Goal: Task Accomplishment & Management: Use online tool/utility

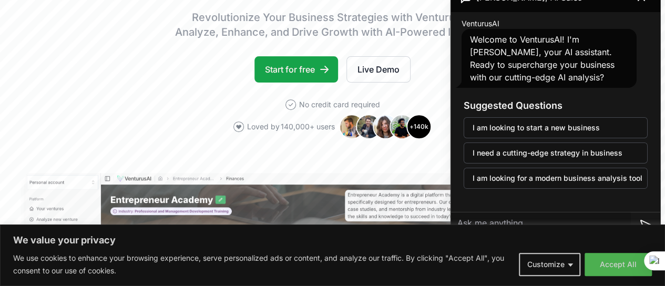
scroll to position [149, 0]
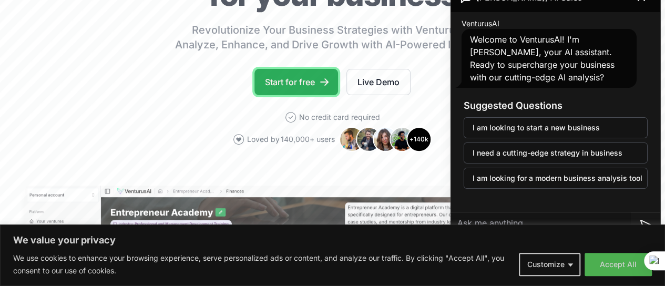
click at [293, 90] on link "Start for free" at bounding box center [297, 82] width 84 height 26
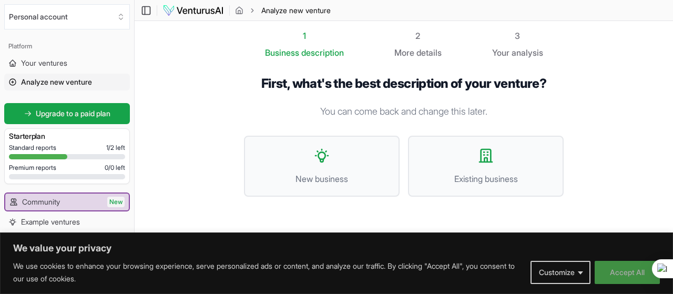
click at [635, 274] on button "Accept All" at bounding box center [627, 272] width 65 height 23
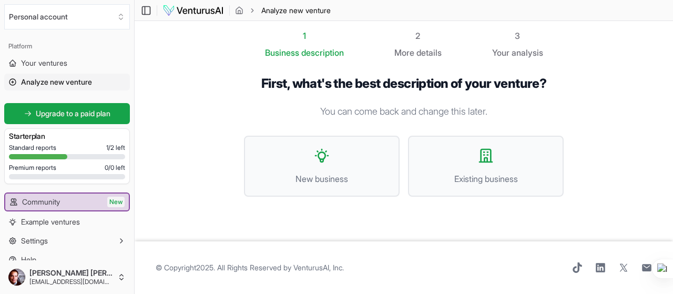
click at [223, 115] on section "1 Business description 2 More details 3 Your analysis First, what's the best de…" at bounding box center [404, 131] width 538 height 220
click at [303, 162] on button "New business" at bounding box center [322, 166] width 156 height 61
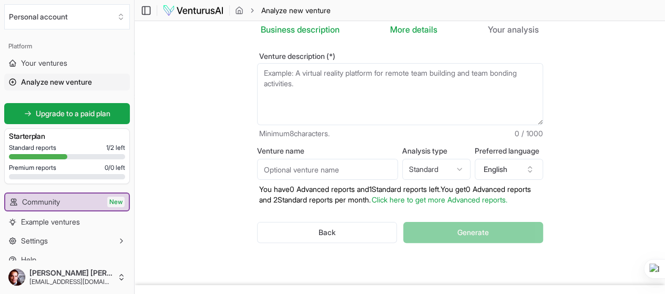
scroll to position [15, 0]
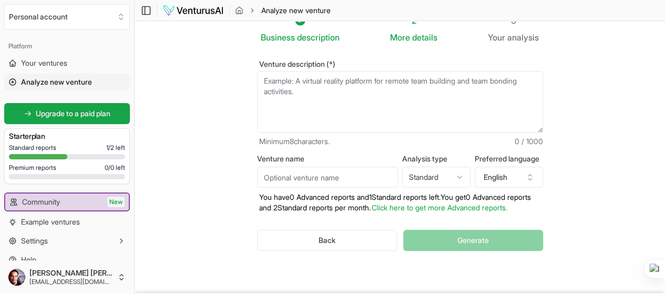
drag, startPoint x: 190, startPoint y: 11, endPoint x: 165, endPoint y: 42, distance: 39.6
click at [165, 42] on section "Business description 2 More details 3 Your analysis Venture description (*) Min…" at bounding box center [400, 149] width 531 height 287
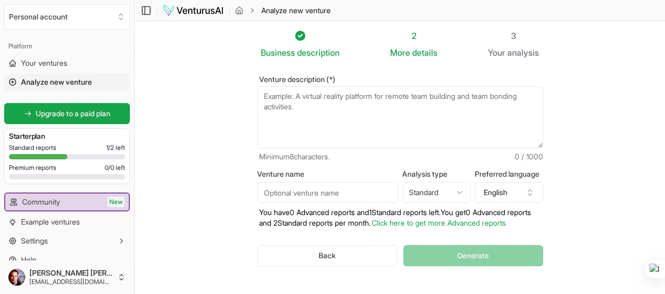
click at [192, 16] on header "Toggle Sidebar Analyze new venture" at bounding box center [400, 10] width 531 height 21
click at [197, 13] on img at bounding box center [193, 10] width 62 height 13
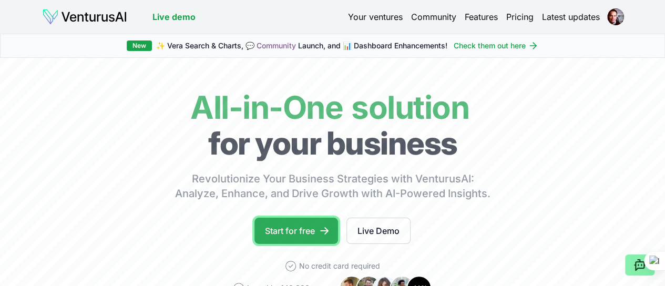
click at [304, 238] on link "Start for free" at bounding box center [297, 231] width 84 height 26
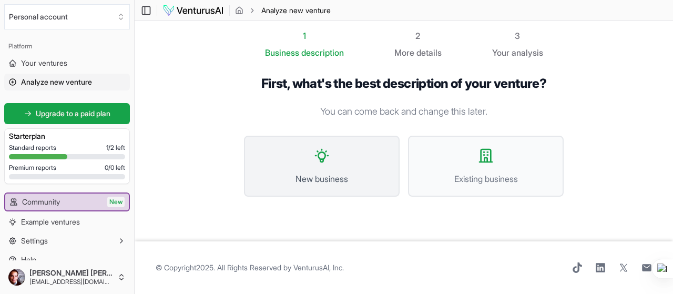
click at [321, 174] on span "New business" at bounding box center [322, 178] width 133 height 13
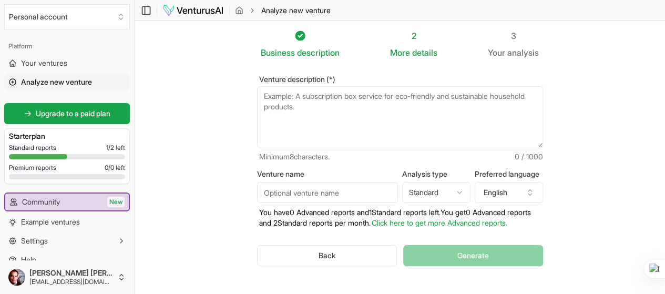
click at [292, 106] on textarea "Venture description (*)" at bounding box center [400, 117] width 286 height 62
paste textarea "Paseando con Tere es una empresa de turismo cultural ubicada en la [GEOGRAPHIC_…"
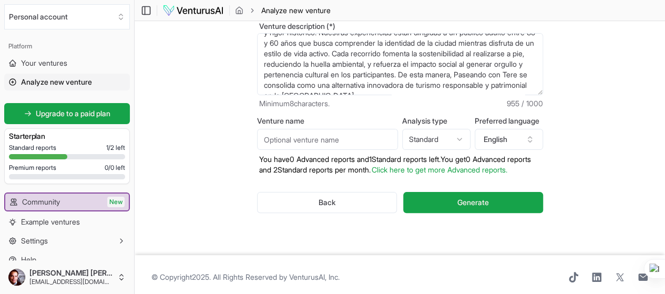
scroll to position [66, 0]
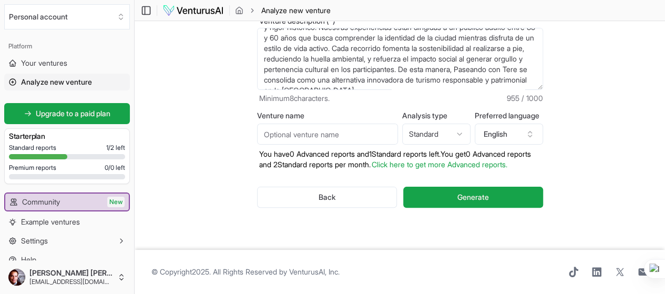
type textarea "Paseando con Tere es una empresa de turismo cultural ubicada en la [GEOGRAPHIC_…"
click at [358, 128] on input "Venture name" at bounding box center [327, 134] width 141 height 21
type input "Paseando con Tere"
click at [450, 131] on html "We value your privacy We use cookies to enhance your browsing experience, serve…" at bounding box center [332, 89] width 665 height 294
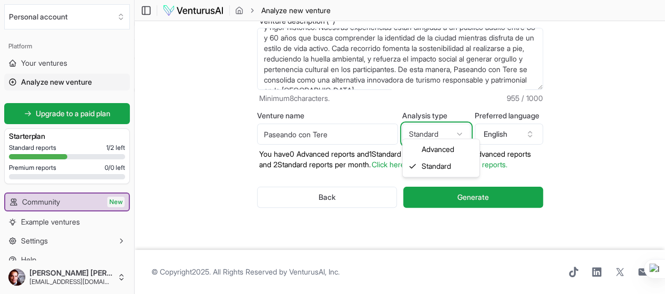
click at [450, 131] on html "We value your privacy We use cookies to enhance your browsing experience, serve…" at bounding box center [332, 89] width 665 height 294
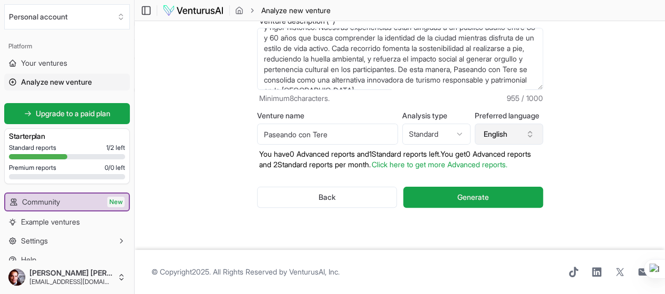
click at [511, 124] on button "English" at bounding box center [509, 134] width 68 height 21
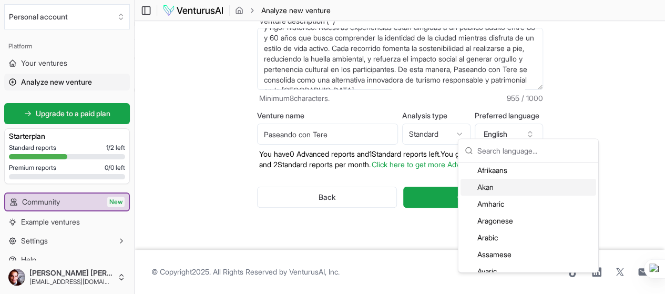
scroll to position [0, 0]
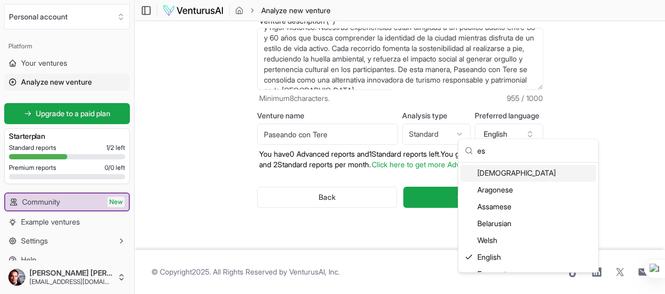
type input "e"
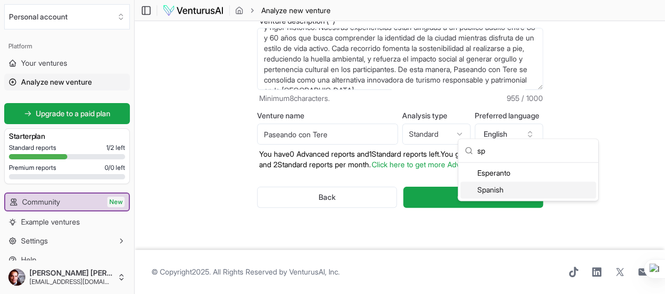
type input "sp"
click at [493, 186] on div "Spanish" at bounding box center [529, 189] width 136 height 17
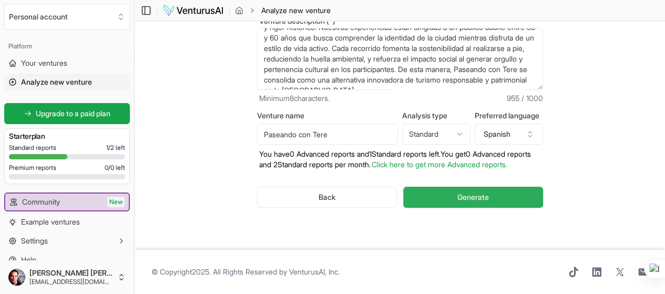
click at [489, 192] on span "Generate" at bounding box center [473, 197] width 32 height 11
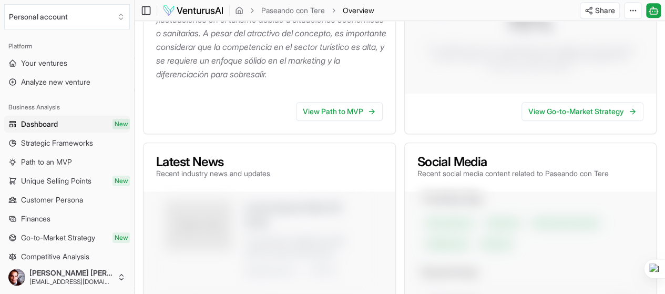
scroll to position [324, 0]
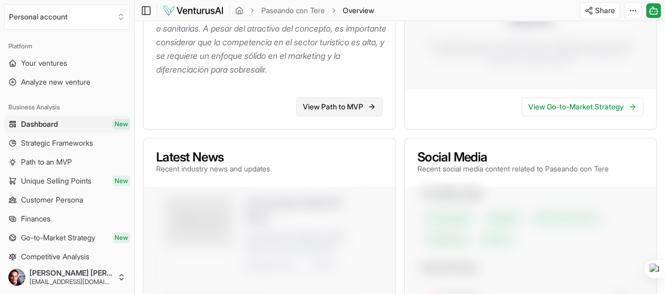
drag, startPoint x: 340, startPoint y: 117, endPoint x: 329, endPoint y: 117, distance: 11.6
click at [329, 116] on link "View Path to MVP" at bounding box center [339, 106] width 87 height 19
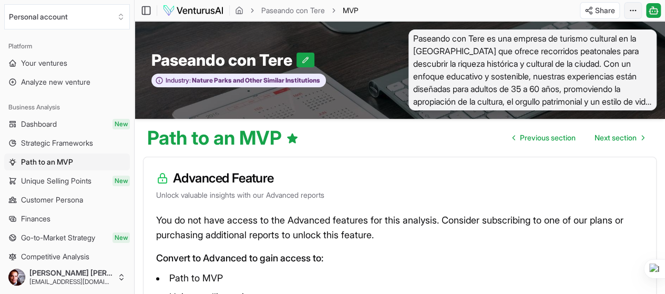
click at [627, 10] on html "We value your privacy We use cookies to enhance your browsing experience, serve…" at bounding box center [332, 147] width 665 height 294
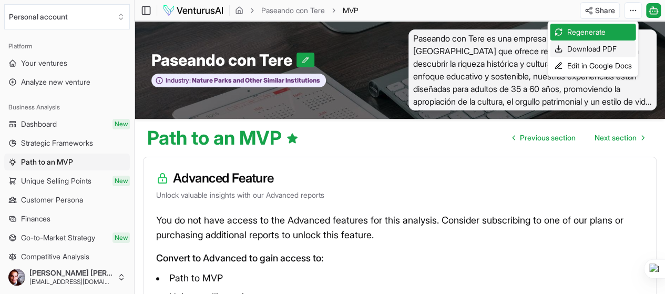
click at [582, 48] on div "Download PDF" at bounding box center [593, 48] width 86 height 17
